Goal: Information Seeking & Learning: Learn about a topic

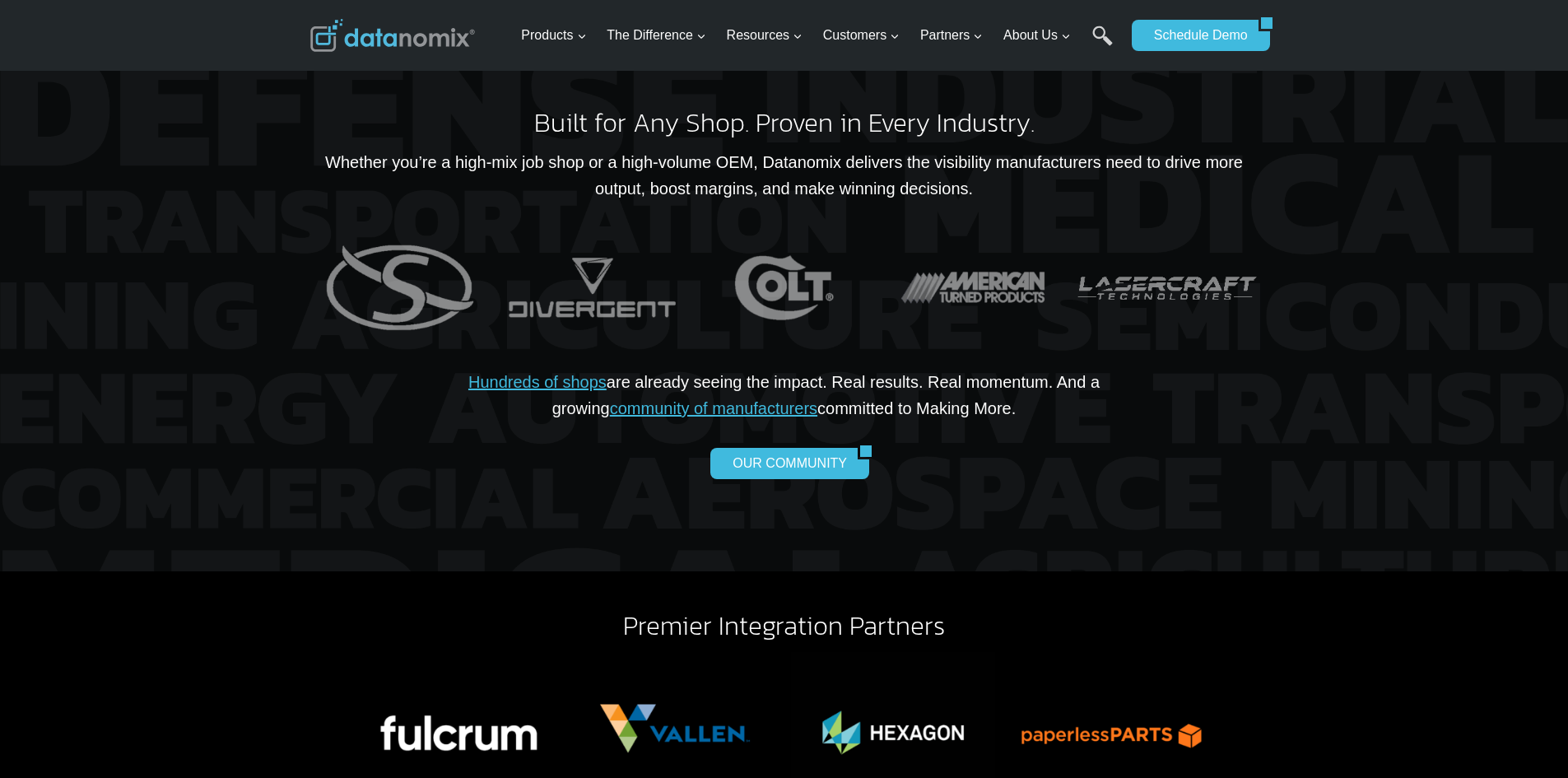
scroll to position [3294, 0]
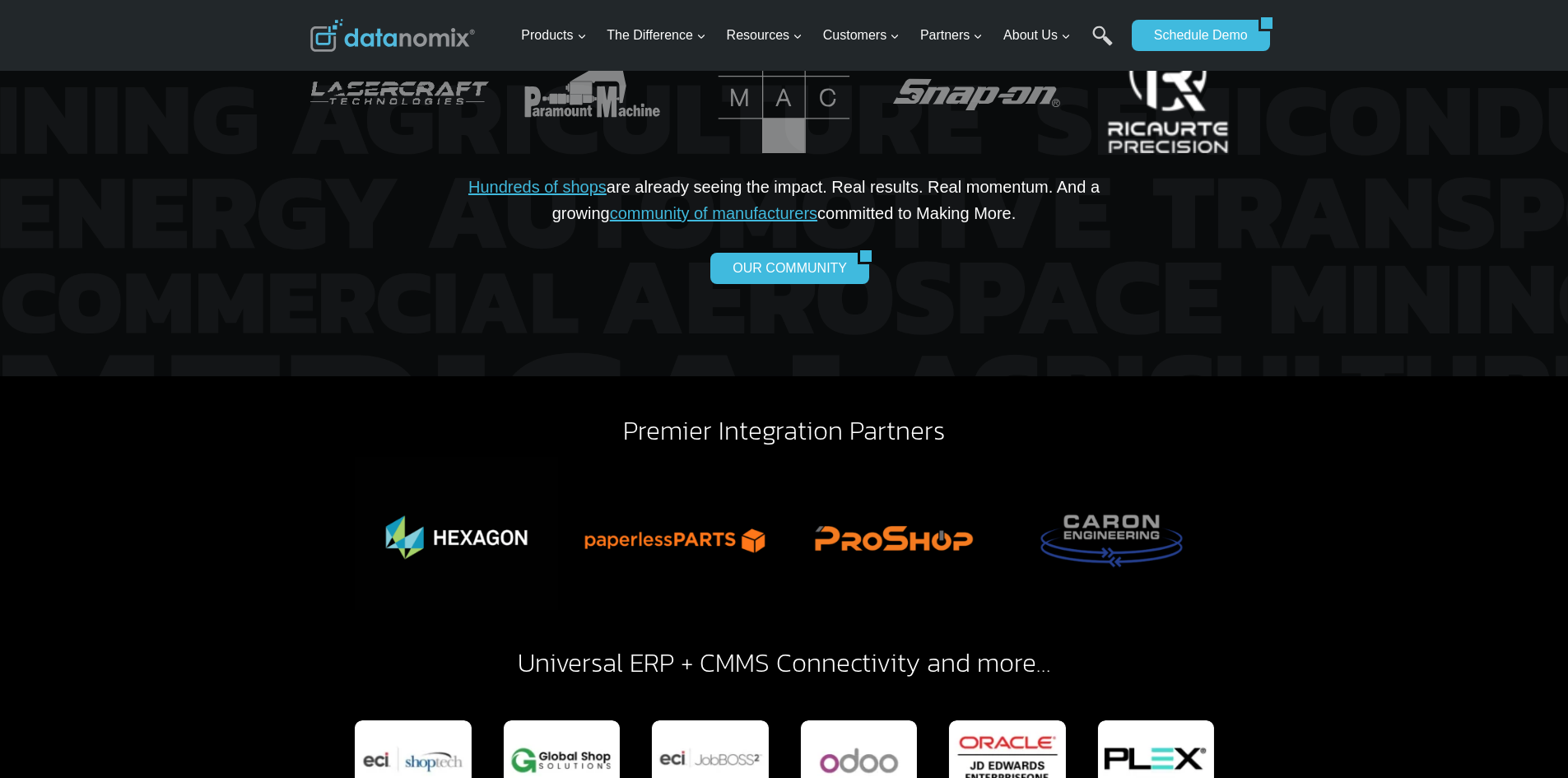
click at [1150, 114] on img "4 of 26" at bounding box center [1167, 93] width 180 height 120
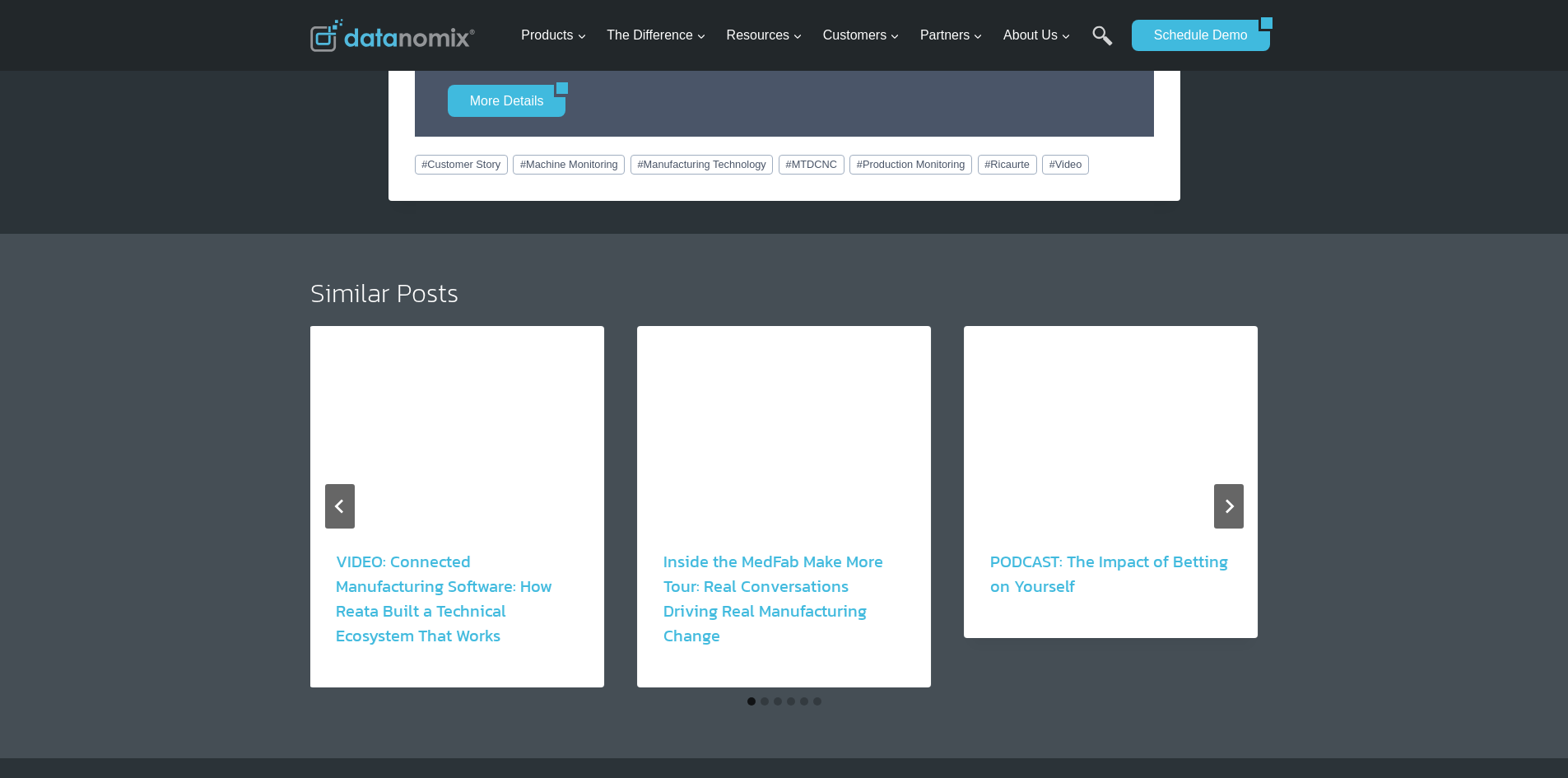
scroll to position [1647, 0]
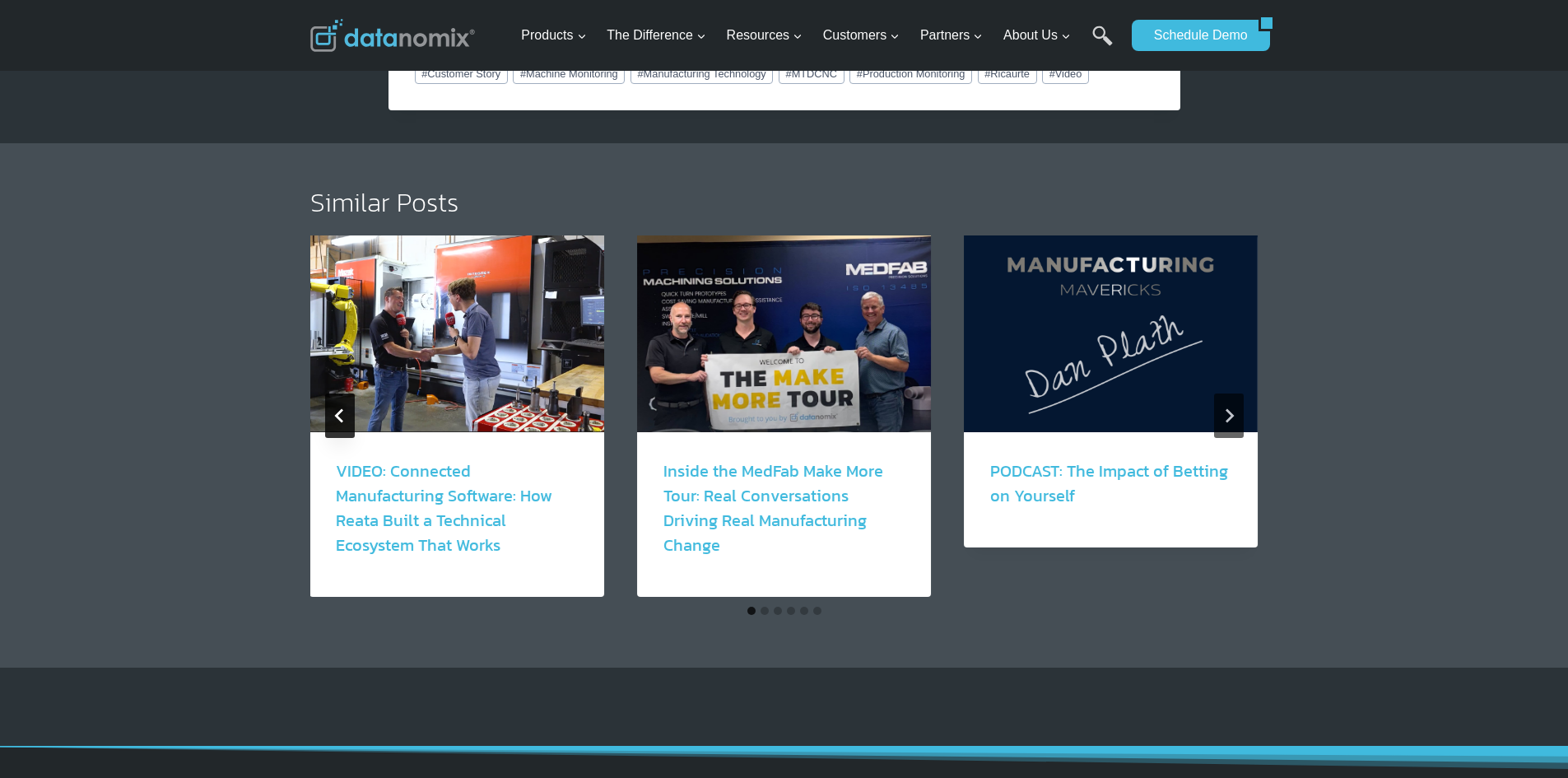
click at [349, 415] on button "Go to last slide" at bounding box center [340, 416] width 30 height 44
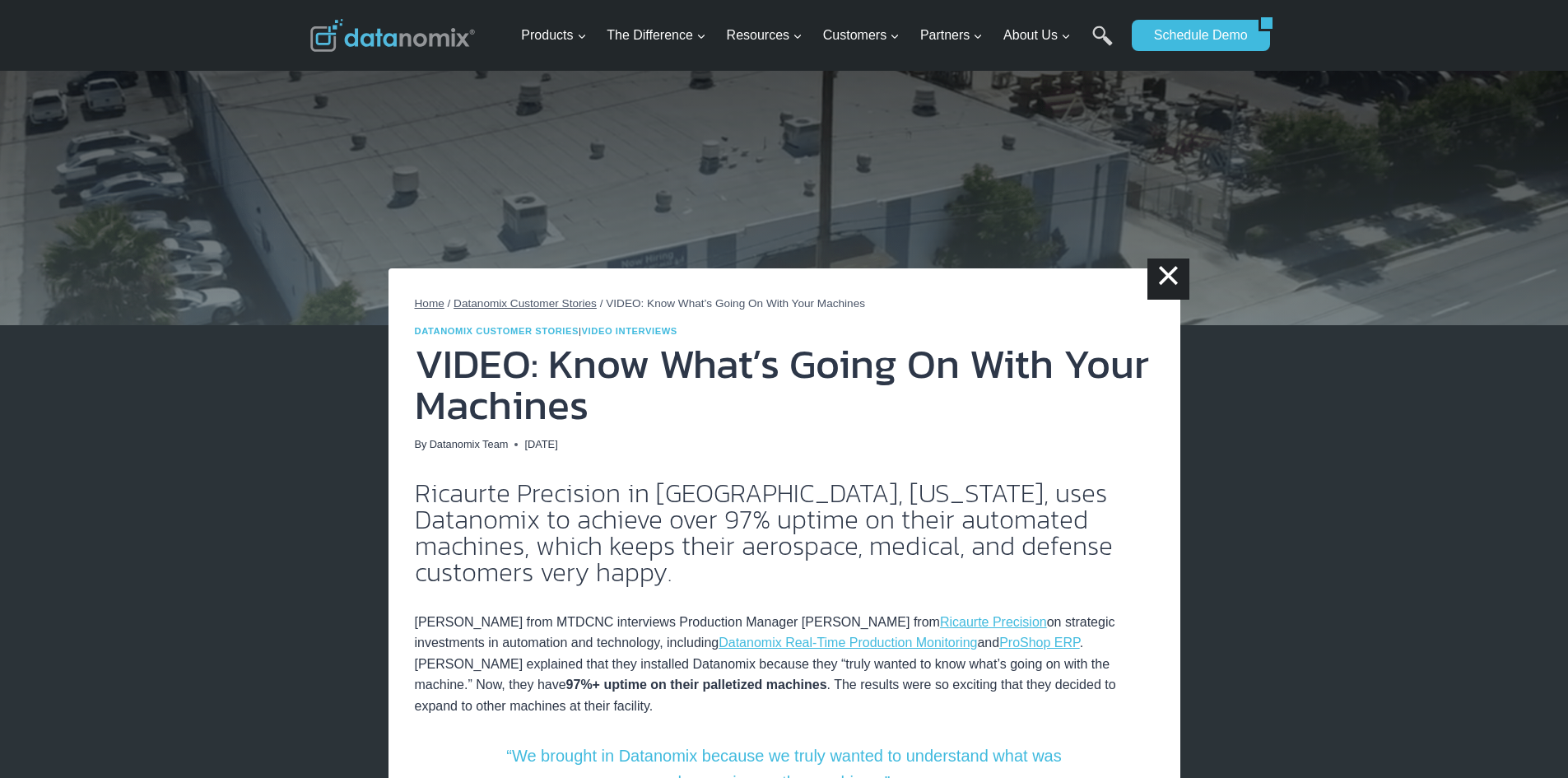
scroll to position [0, 0]
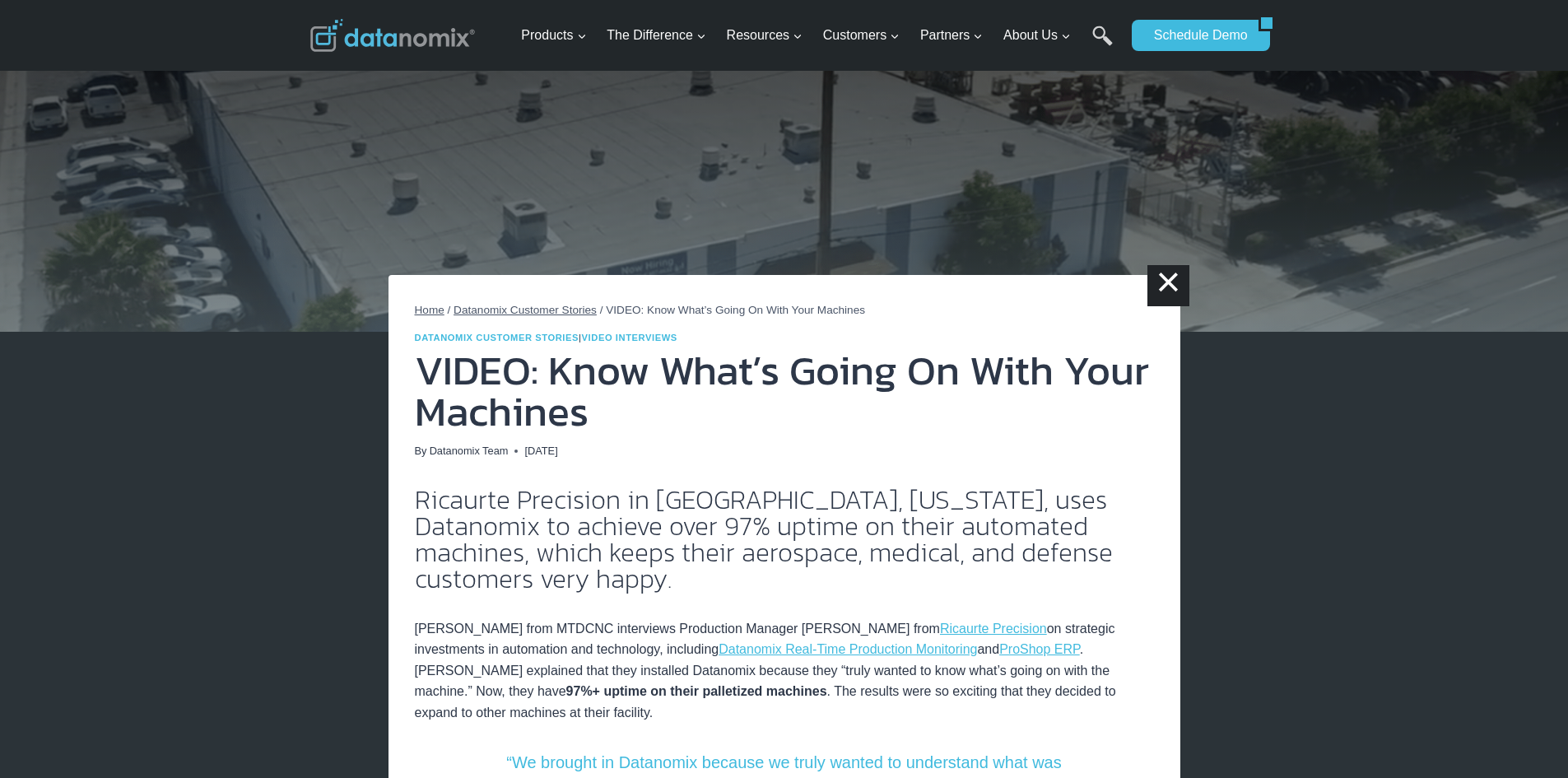
click at [540, 312] on span "Datanomix Customer Stories" at bounding box center [525, 310] width 143 height 12
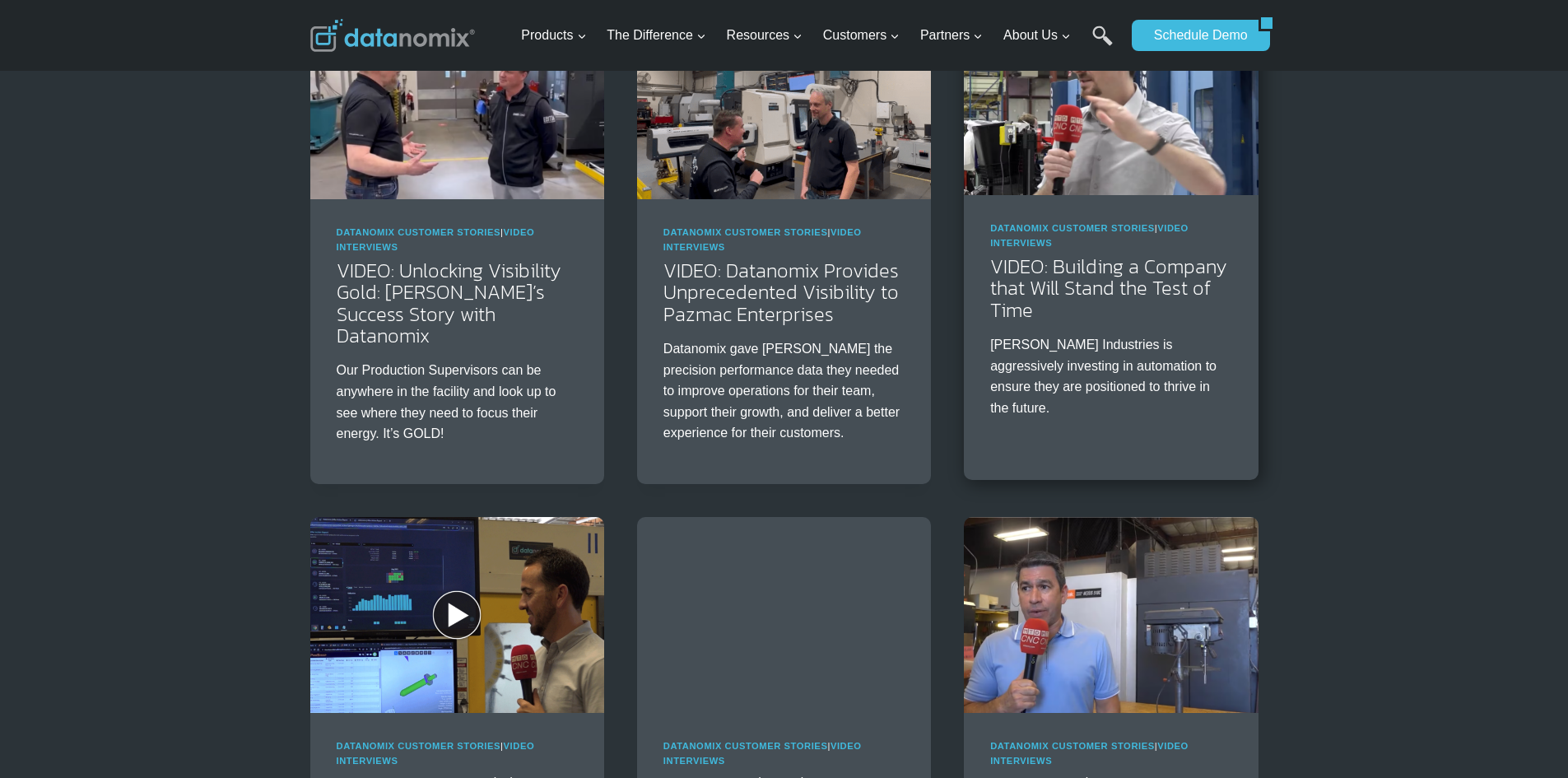
scroll to position [1400, 0]
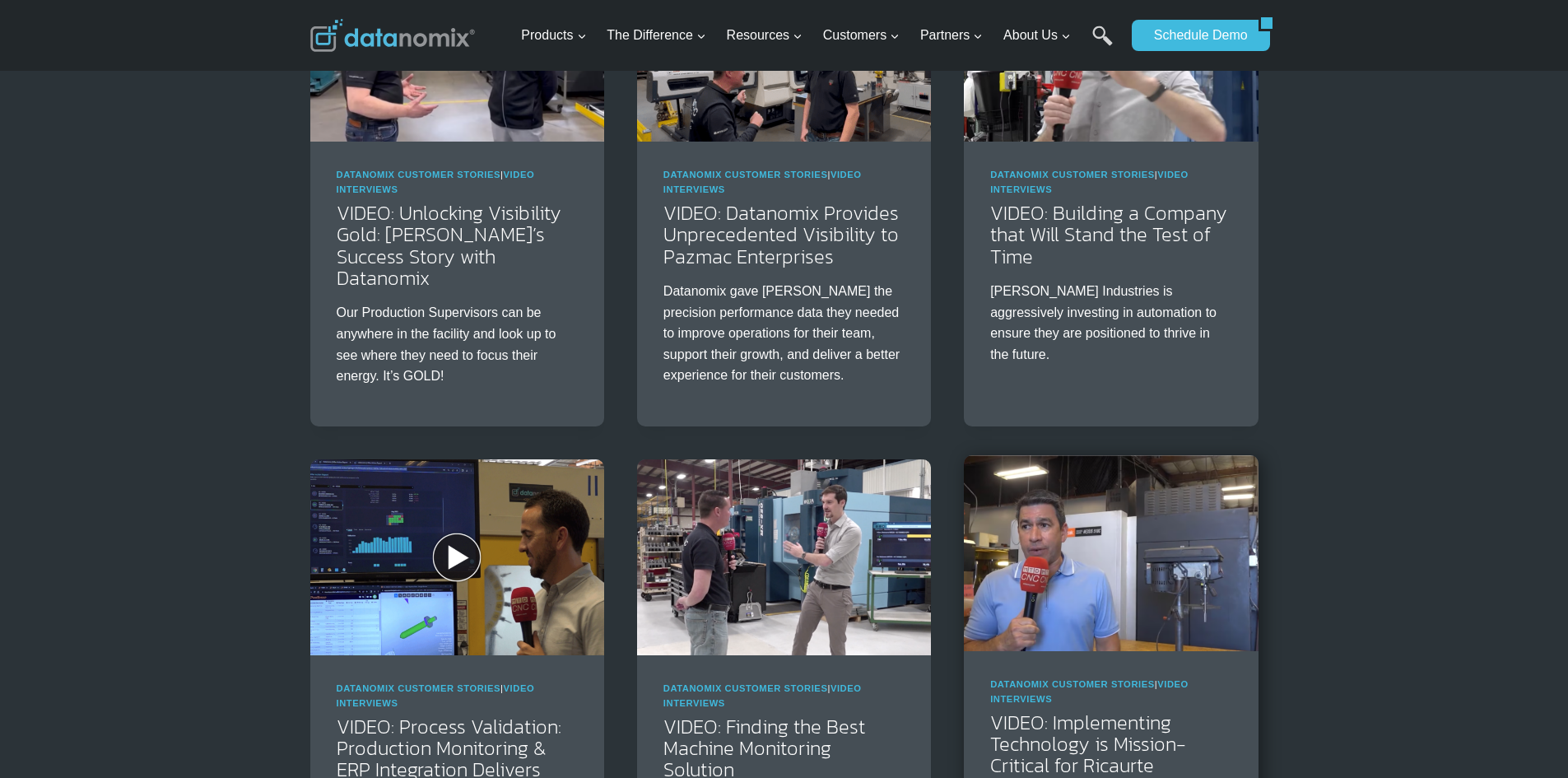
click at [1050, 505] on img at bounding box center [1110, 553] width 294 height 196
